Goal: Task Accomplishment & Management: Use online tool/utility

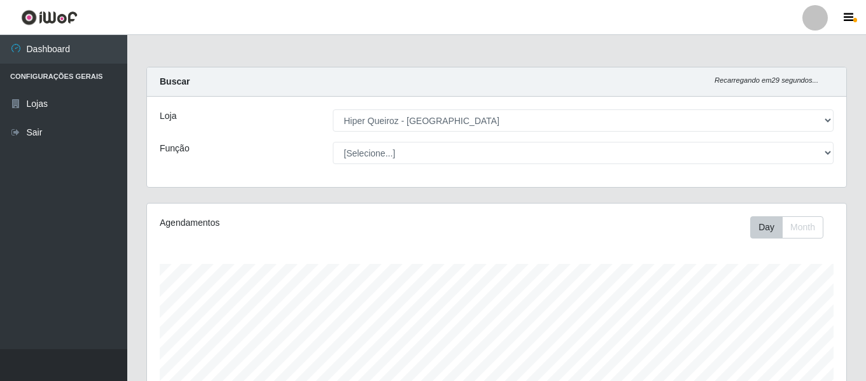
select select "497"
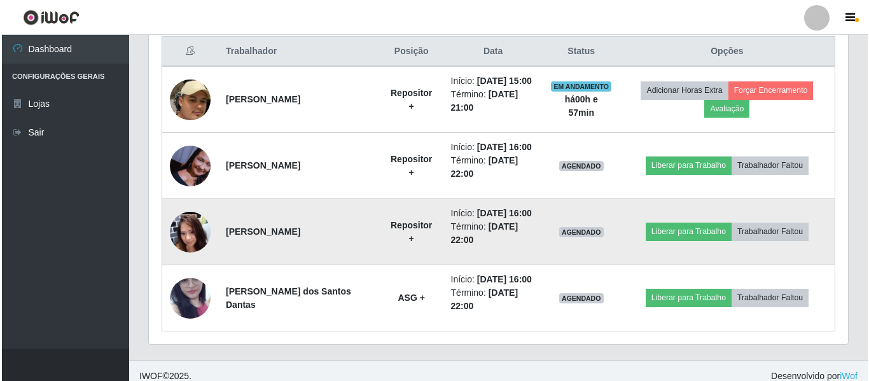
scroll to position [492, 0]
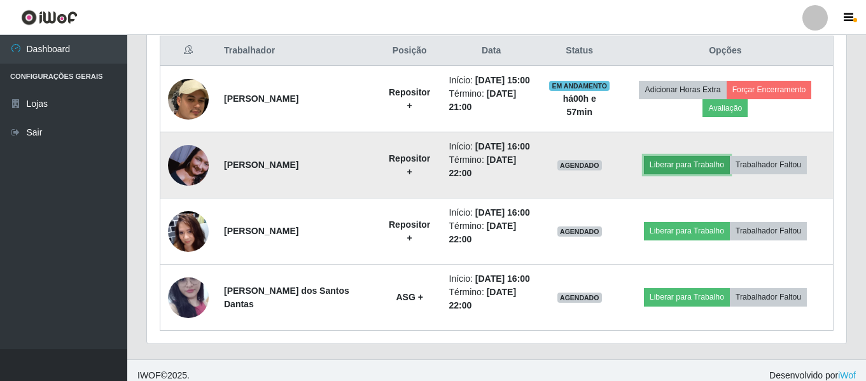
click at [712, 160] on button "Liberar para Trabalho" at bounding box center [687, 165] width 86 height 18
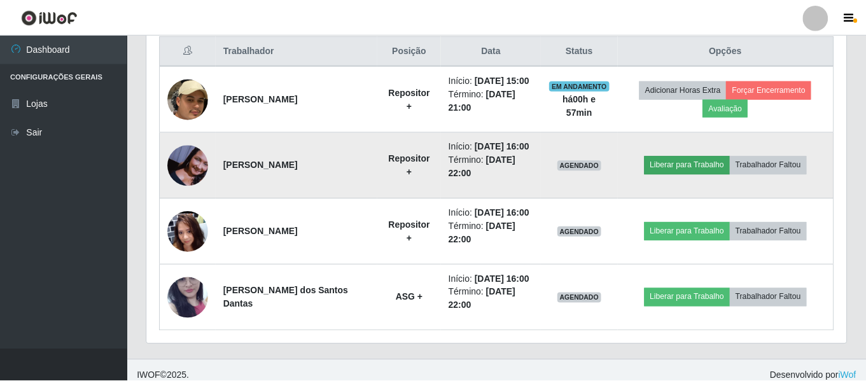
scroll to position [264, 693]
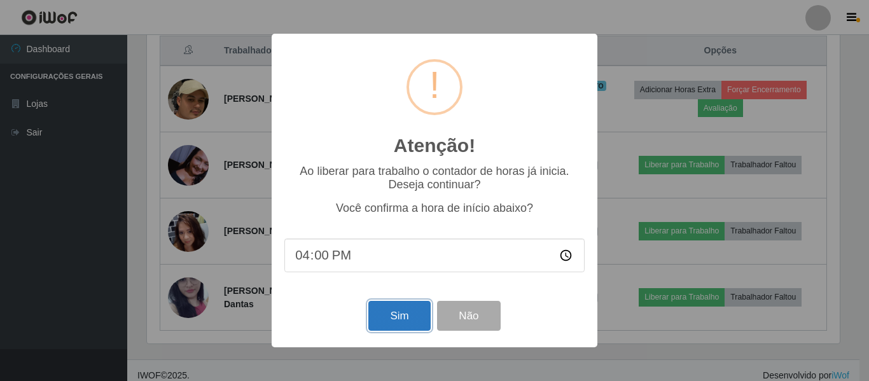
click at [416, 324] on button "Sim" at bounding box center [399, 316] width 62 height 30
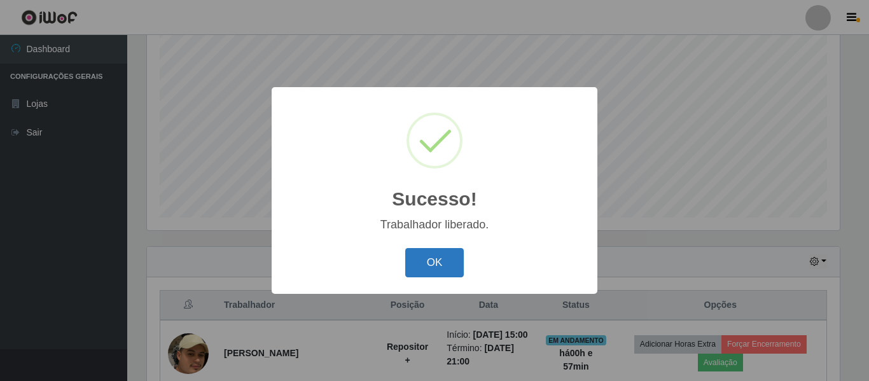
click at [436, 265] on button "OK" at bounding box center [434, 263] width 59 height 30
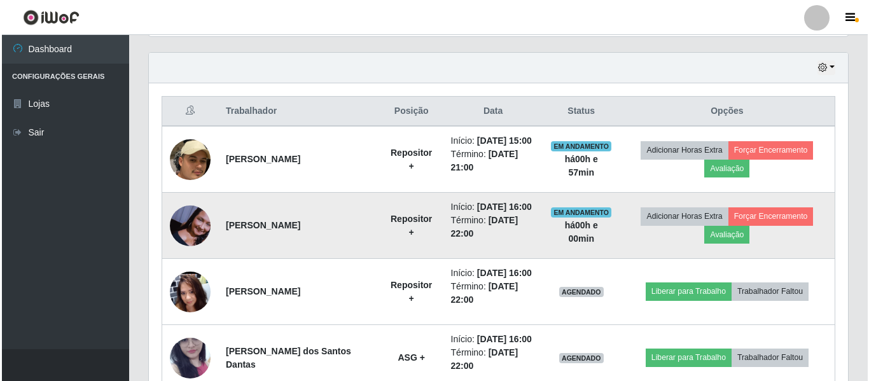
scroll to position [428, 0]
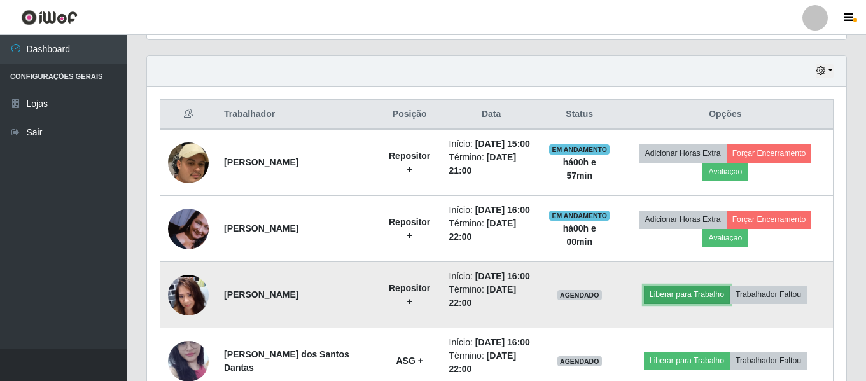
click at [698, 289] on button "Liberar para Trabalho" at bounding box center [687, 295] width 86 height 18
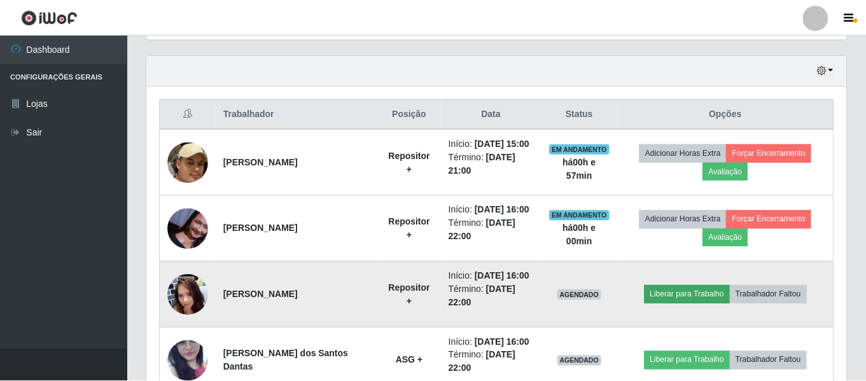
scroll to position [264, 693]
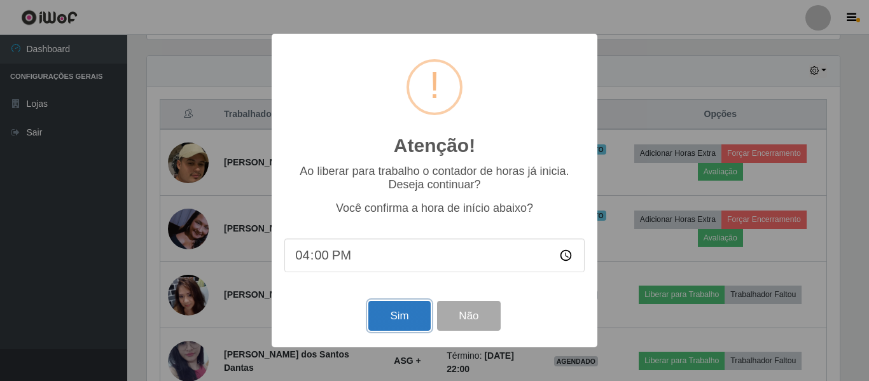
click at [394, 322] on button "Sim" at bounding box center [399, 316] width 62 height 30
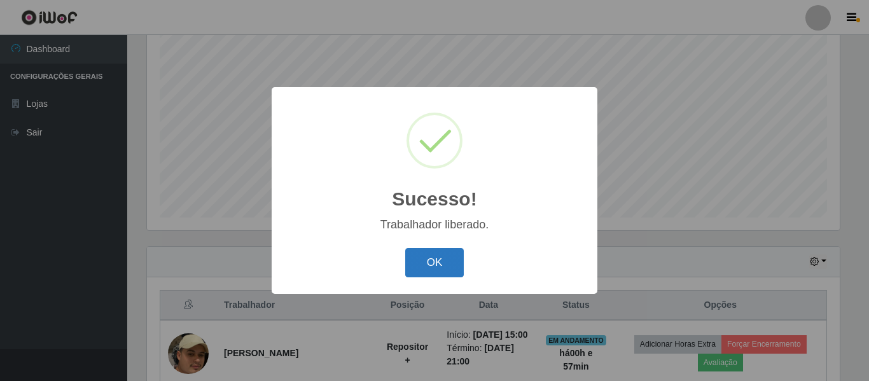
click at [427, 256] on button "OK" at bounding box center [434, 263] width 59 height 30
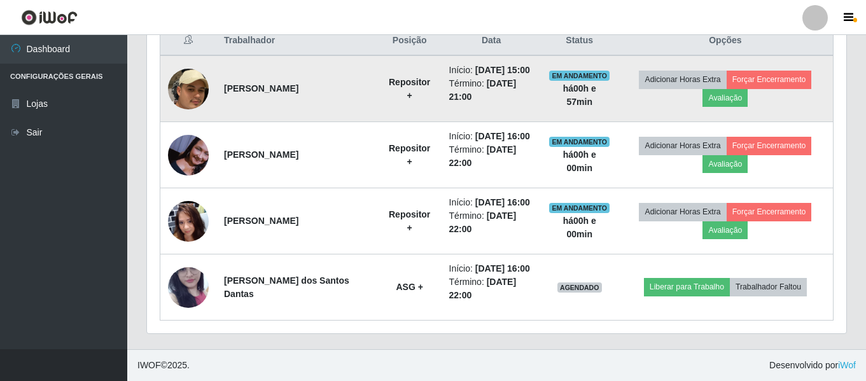
scroll to position [311, 0]
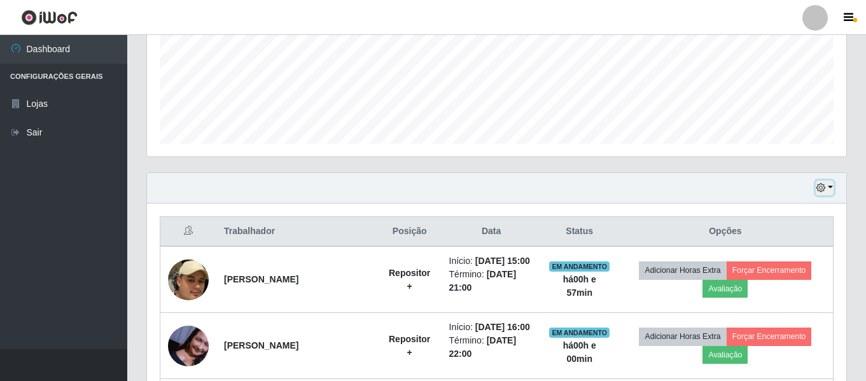
click at [828, 185] on button "button" at bounding box center [824, 188] width 18 height 15
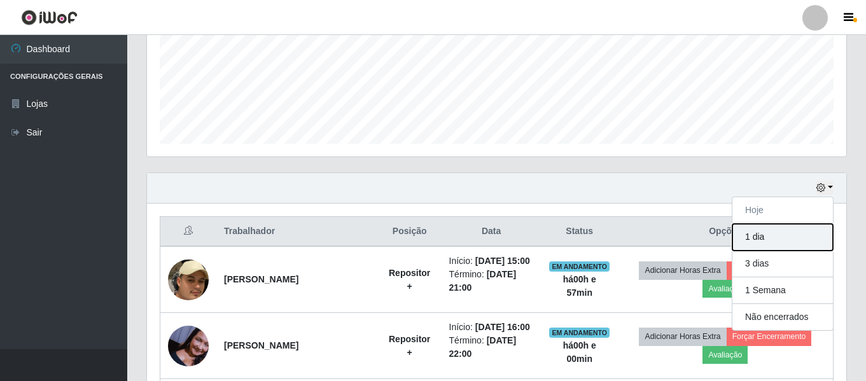
click at [791, 240] on button "1 dia" at bounding box center [782, 237] width 101 height 27
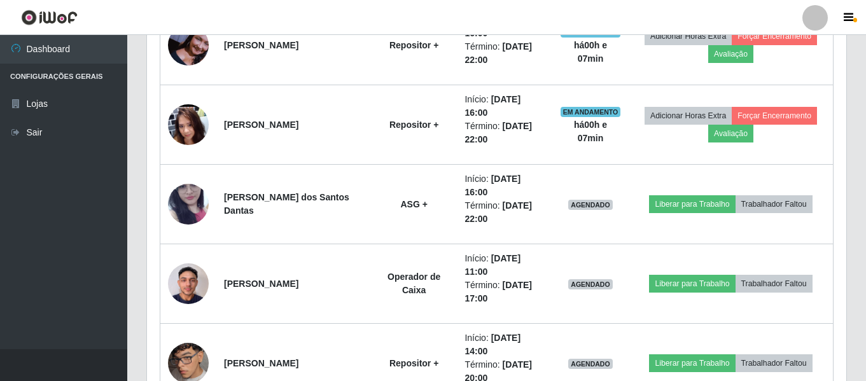
scroll to position [635, 0]
